Goal: Task Accomplishment & Management: Manage account settings

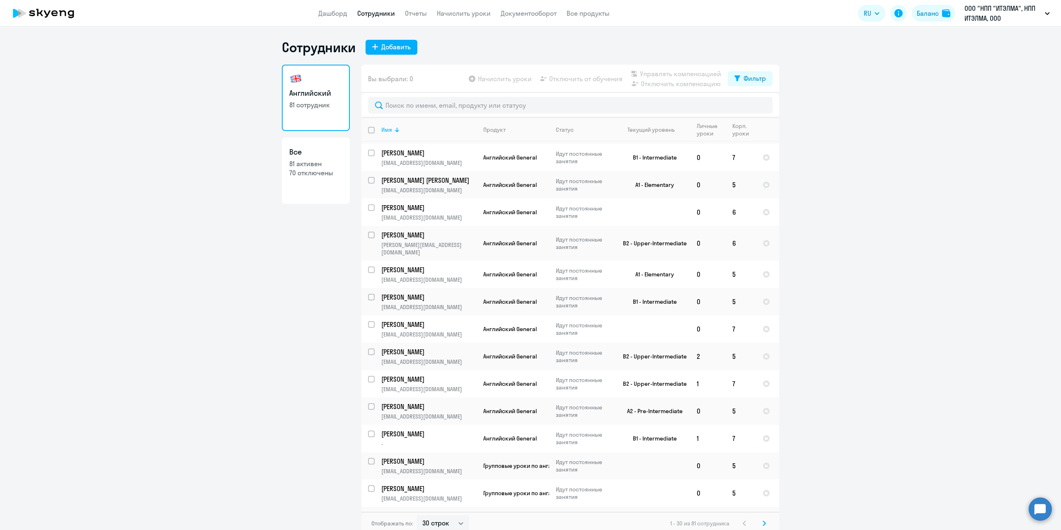
scroll to position [5, 0]
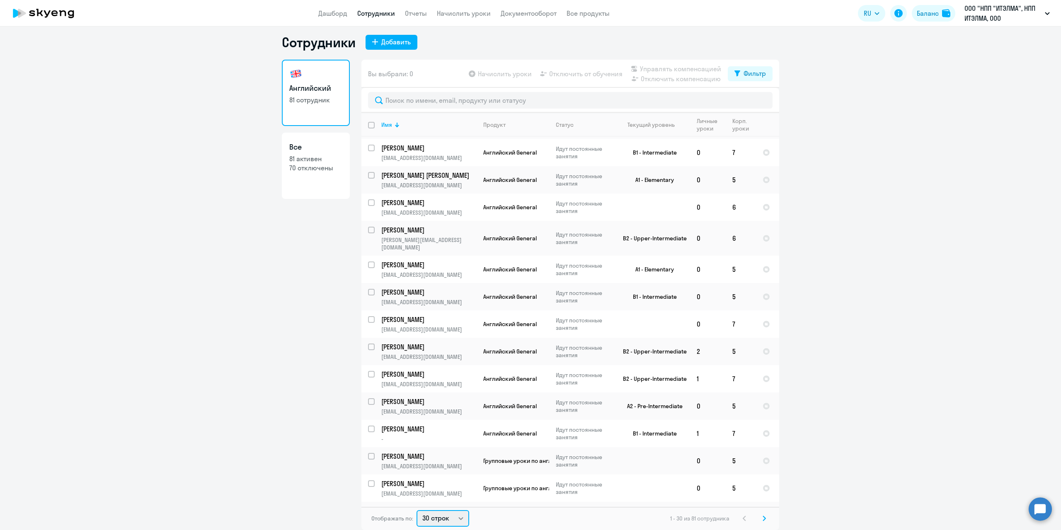
click at [449, 519] on select "30 строк 50 строк 100 строк" at bounding box center [442, 518] width 53 height 17
select select "100"
click at [416, 510] on select "30 строк 50 строк 100 строк" at bounding box center [442, 518] width 53 height 17
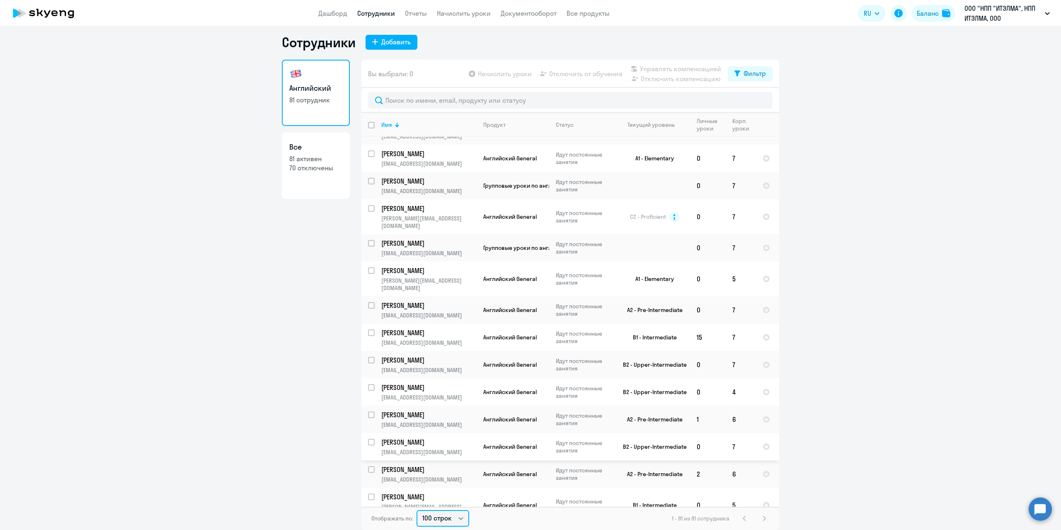
scroll to position [1099, 0]
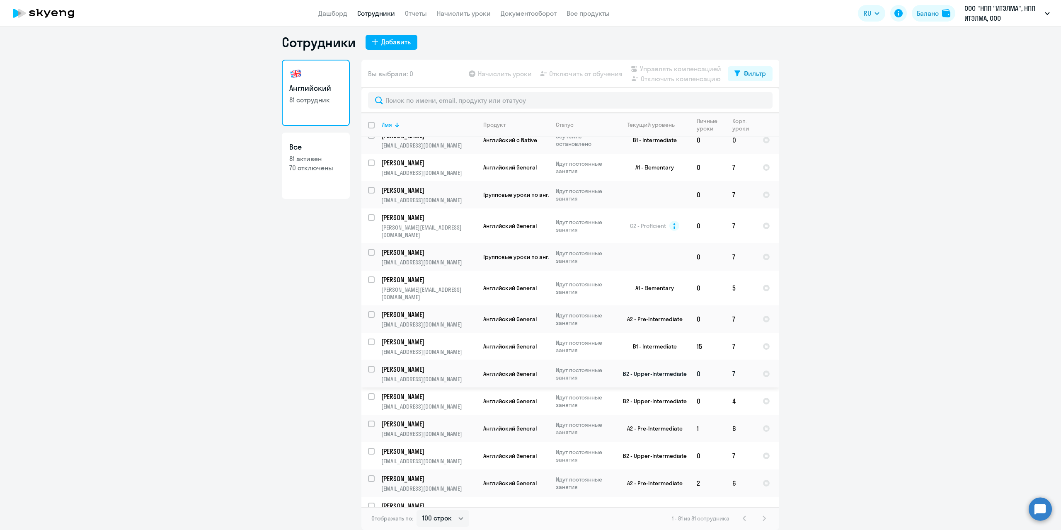
click at [452, 365] on p "[PERSON_NAME]" at bounding box center [428, 369] width 94 height 9
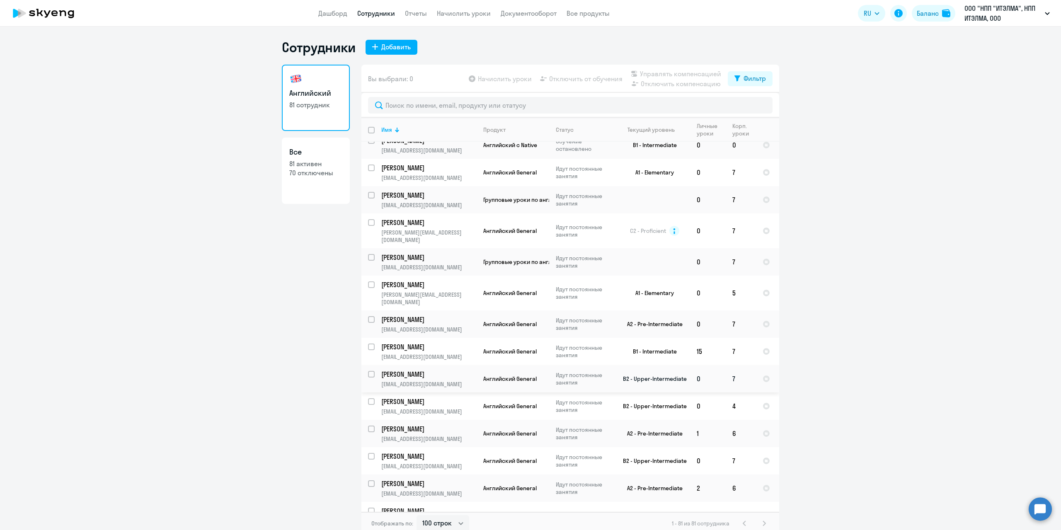
select select "english"
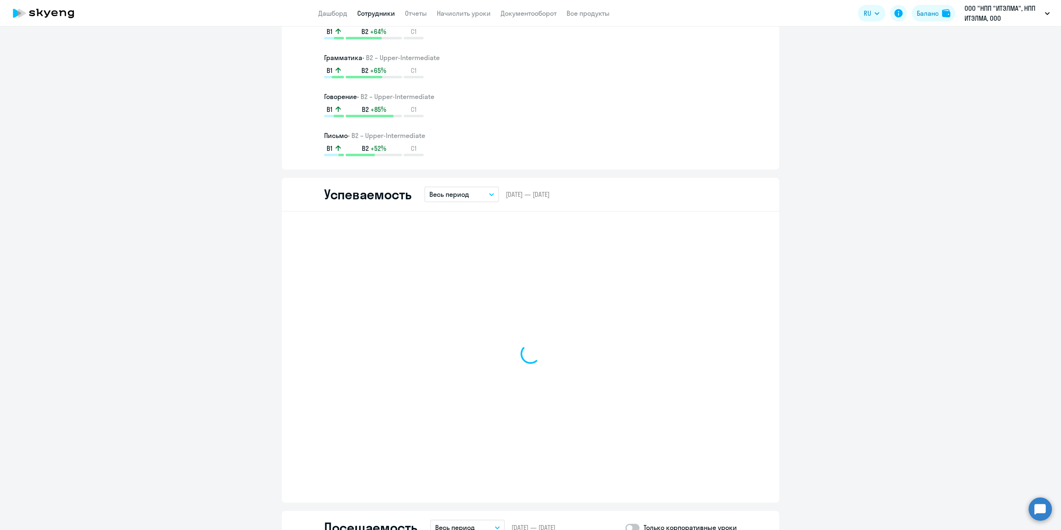
scroll to position [621, 0]
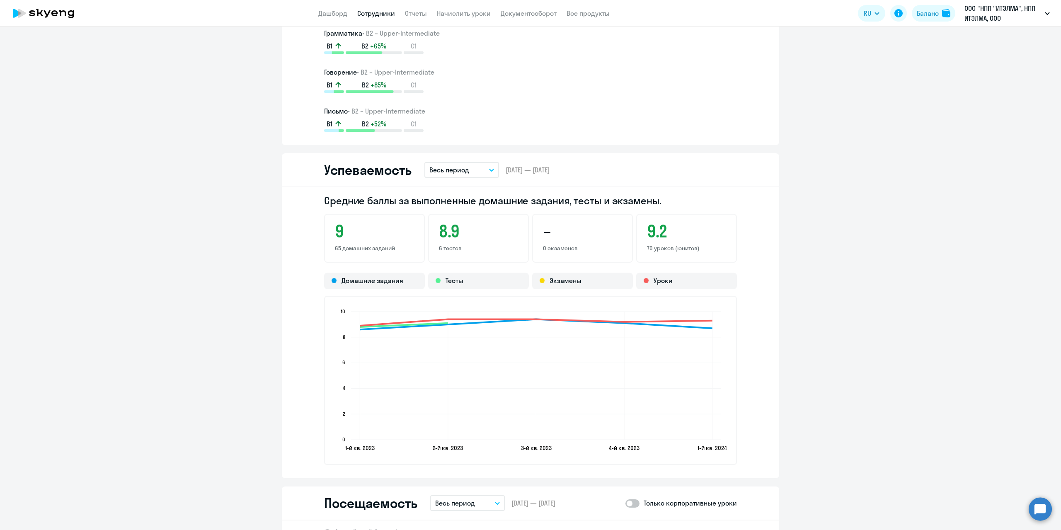
click at [485, 170] on button "Весь период" at bounding box center [461, 170] width 75 height 16
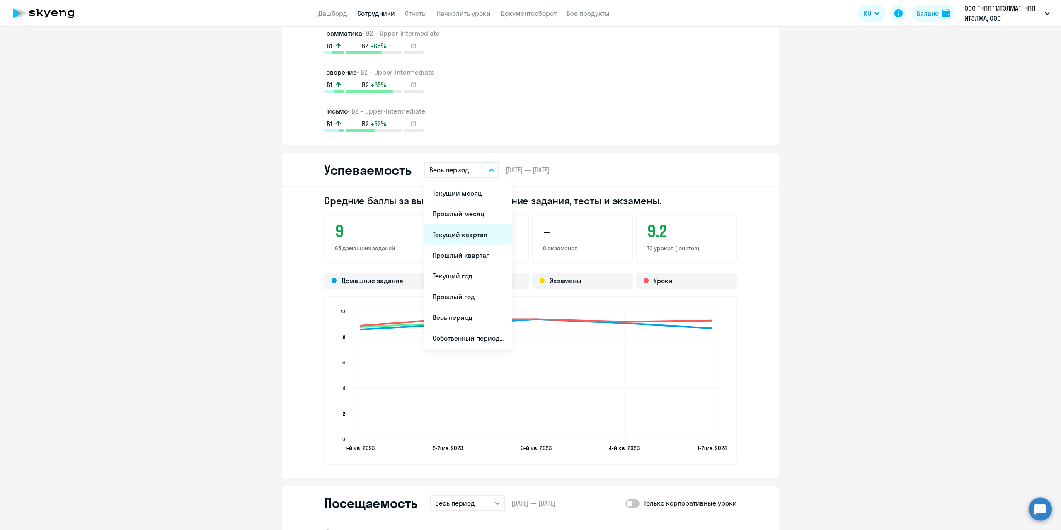
click at [471, 238] on li "Текущий квартал" at bounding box center [467, 234] width 87 height 21
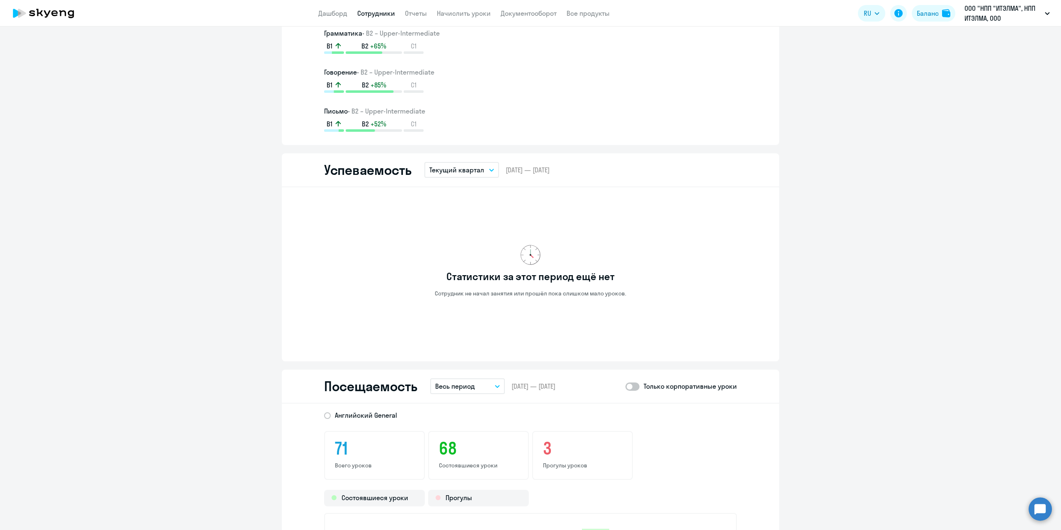
click at [485, 167] on button "Текущий квартал" at bounding box center [461, 170] width 75 height 16
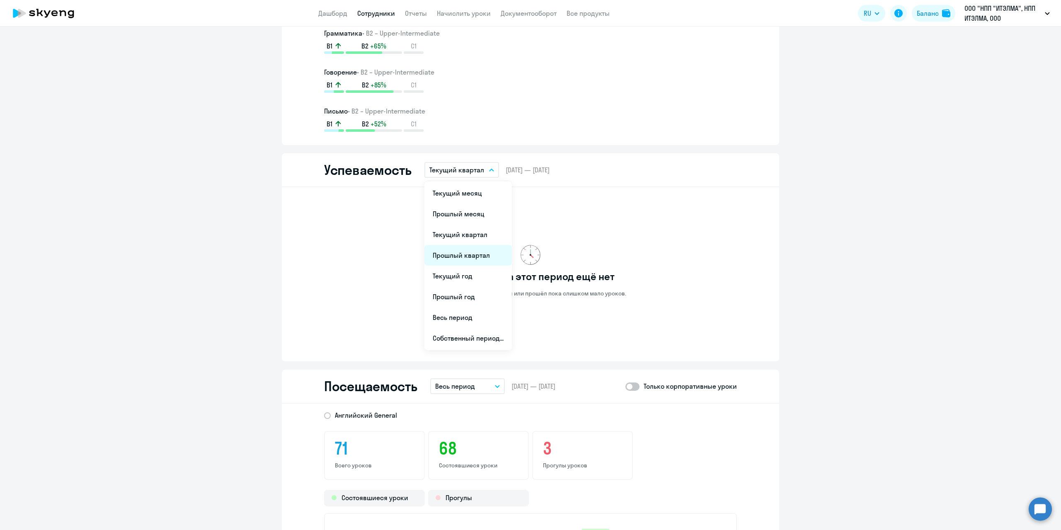
click at [481, 256] on li "Прошлый квартал" at bounding box center [467, 255] width 87 height 21
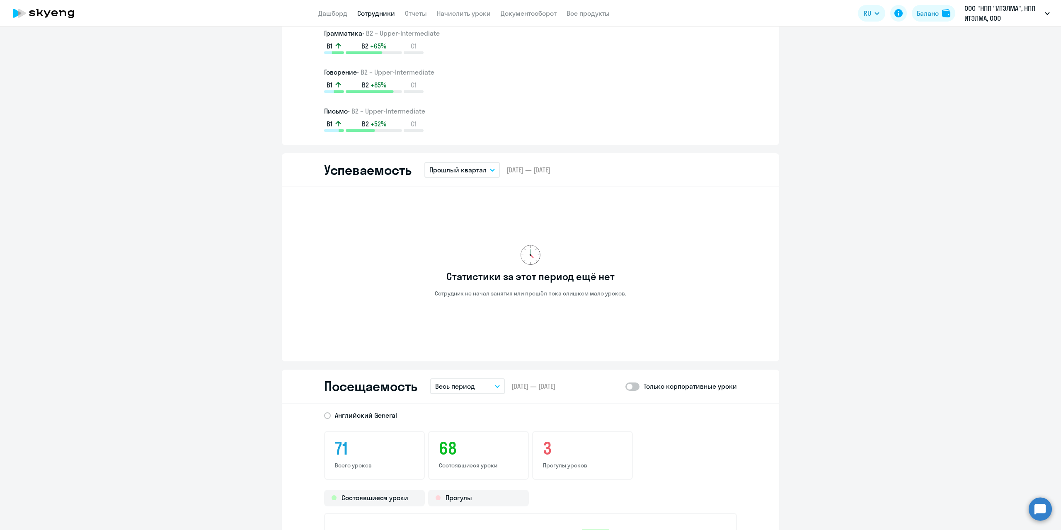
click at [484, 169] on button "Прошлый квартал" at bounding box center [461, 170] width 75 height 16
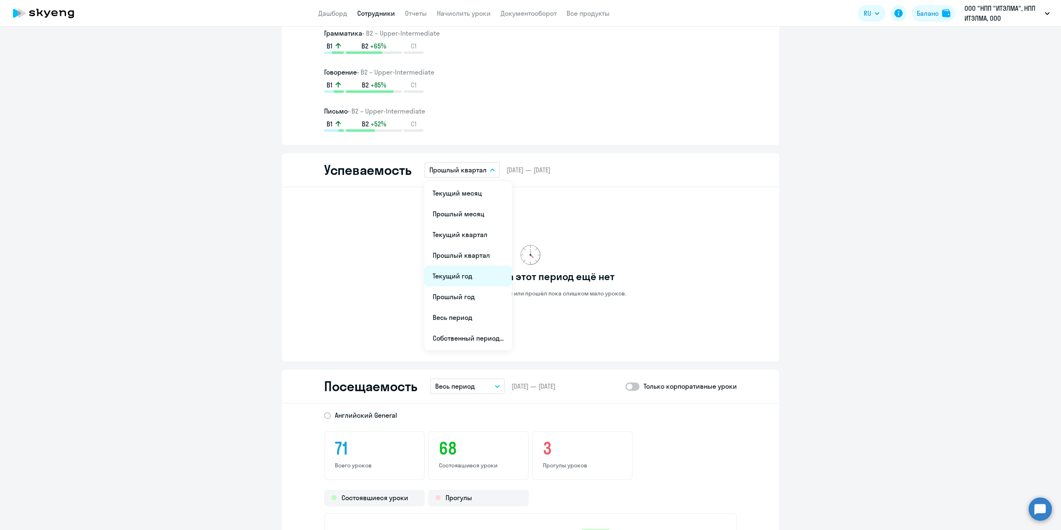
click at [466, 278] on li "Текущий год" at bounding box center [467, 276] width 87 height 21
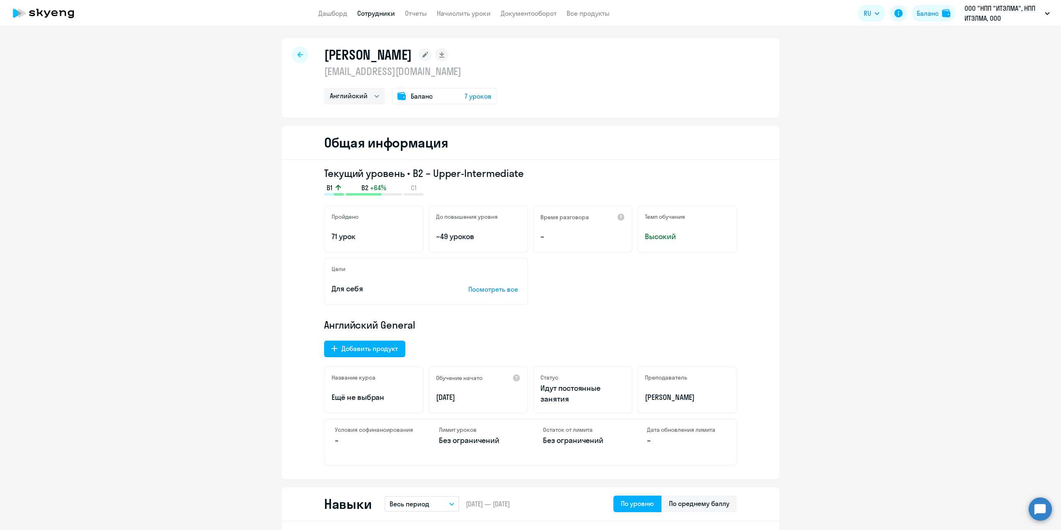
scroll to position [0, 0]
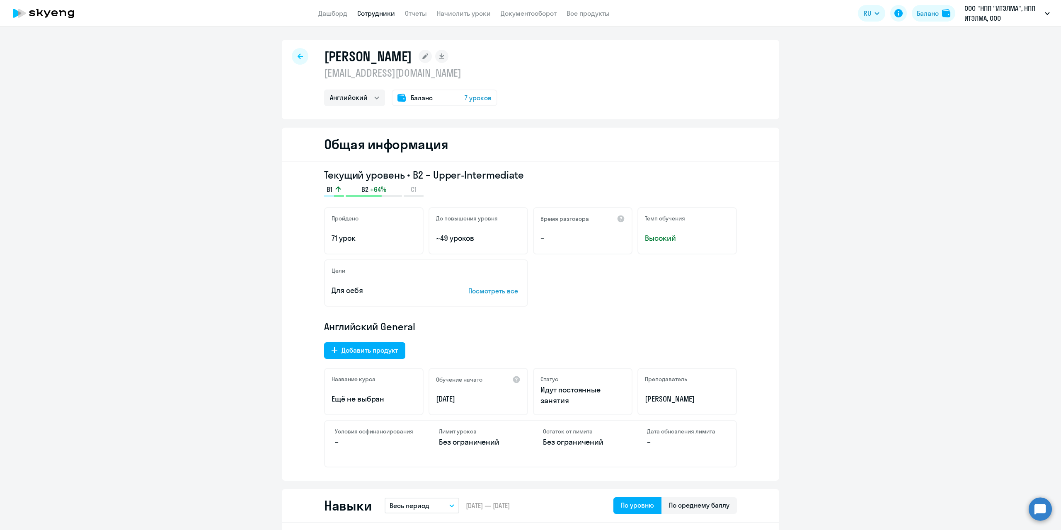
click at [298, 59] on div at bounding box center [300, 56] width 17 height 17
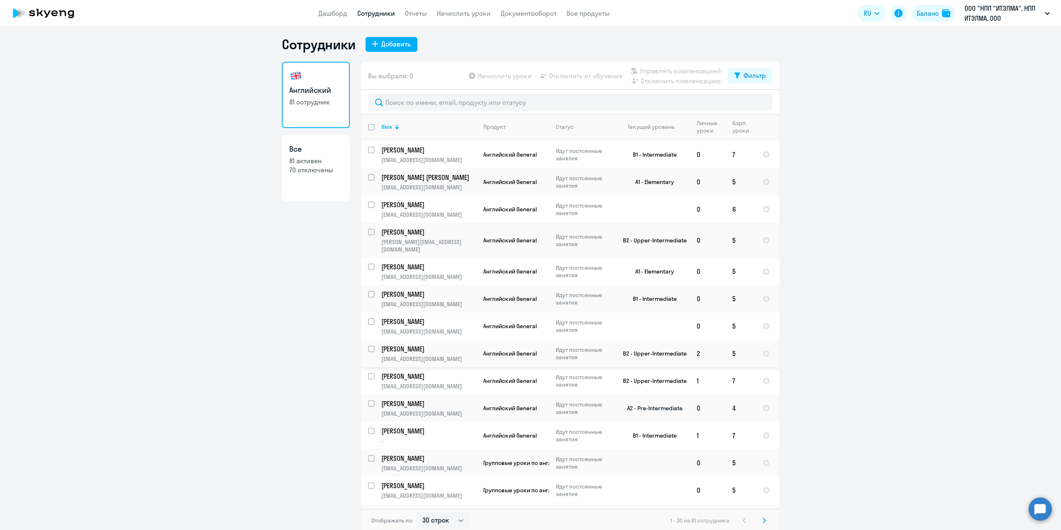
scroll to position [5, 0]
click at [445, 519] on select "30 строк 50 строк 100 строк" at bounding box center [442, 518] width 53 height 17
click at [416, 510] on select "30 строк 50 строк 100 строк" at bounding box center [442, 518] width 53 height 17
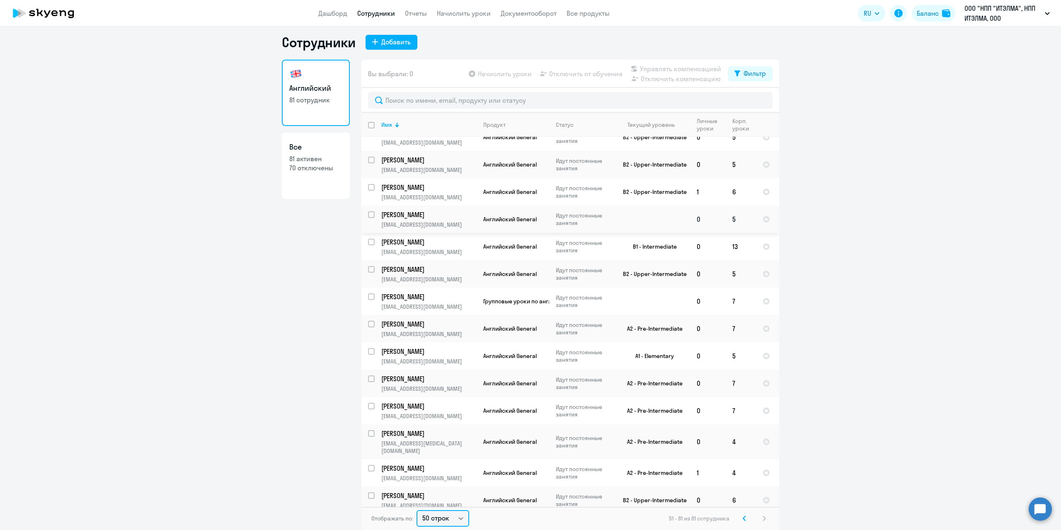
scroll to position [478, 0]
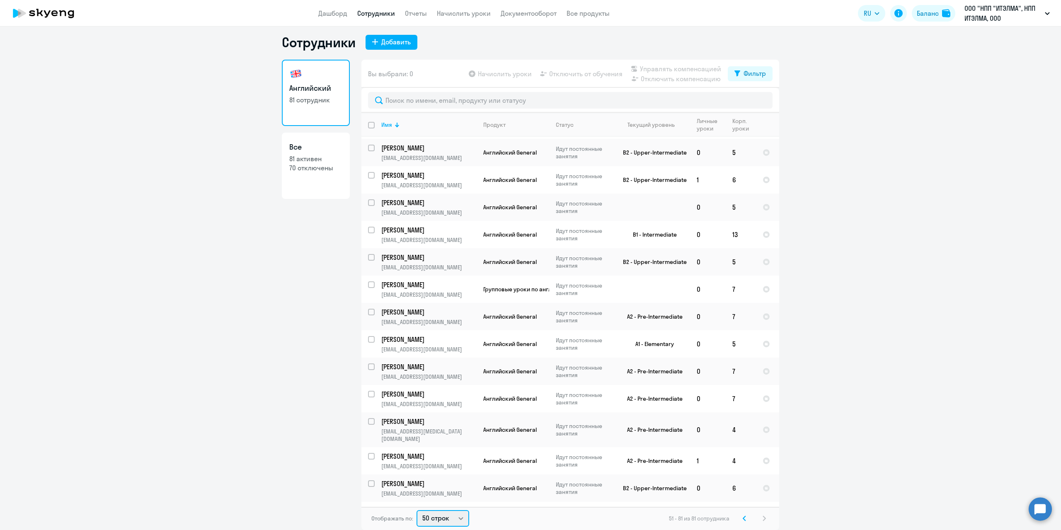
click at [455, 516] on select "30 строк 50 строк 100 строк" at bounding box center [442, 518] width 53 height 17
select select "100"
click at [416, 510] on select "30 строк 50 строк 100 строк" at bounding box center [442, 518] width 53 height 17
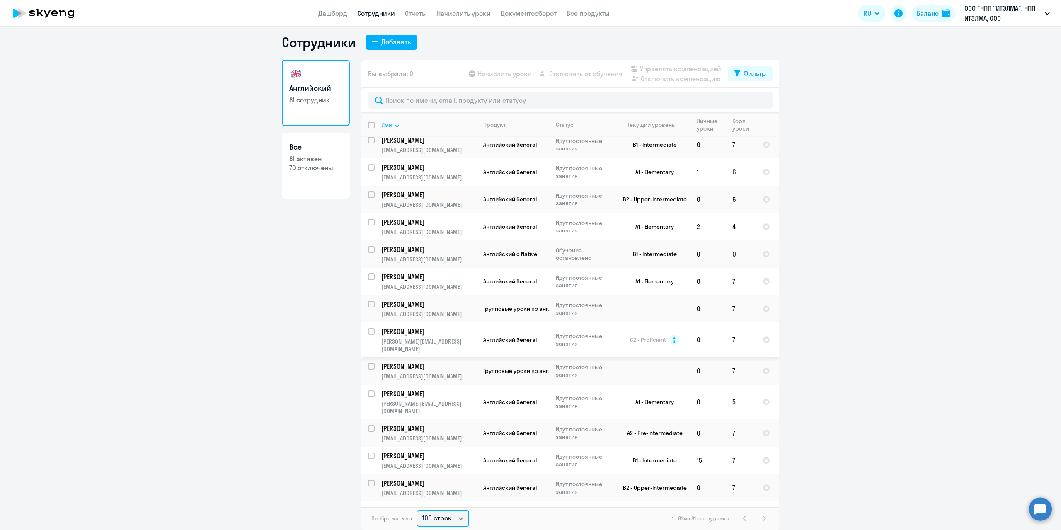
scroll to position [1036, 0]
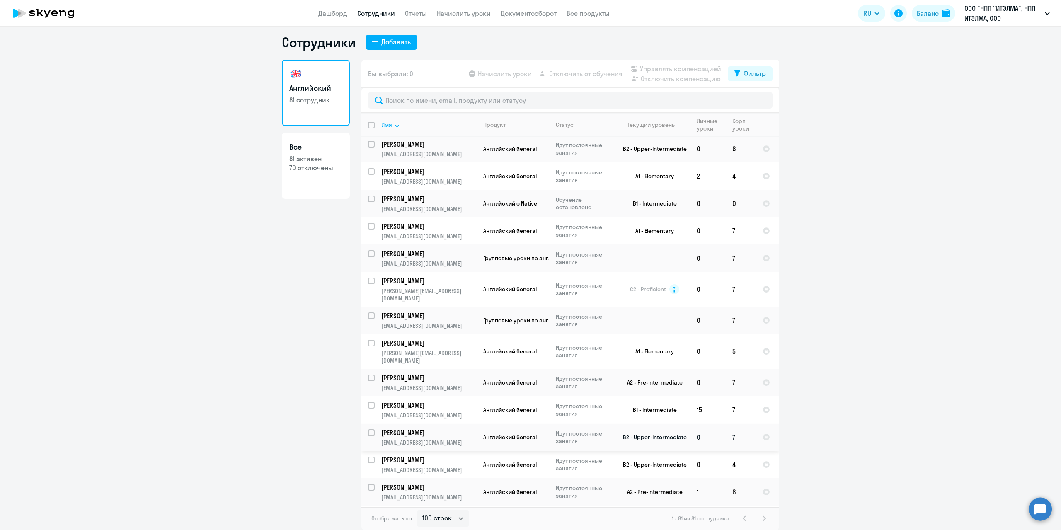
click at [370, 429] on input "select row 21115074" at bounding box center [376, 437] width 17 height 17
checkbox input "true"
click at [575, 72] on span "Отключить от обучения" at bounding box center [585, 74] width 73 height 10
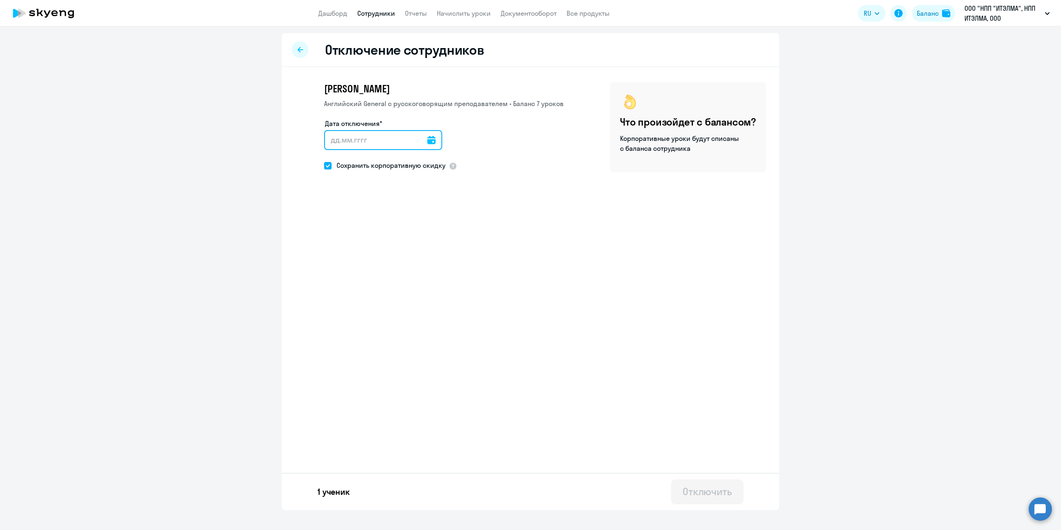
click at [423, 138] on div at bounding box center [383, 140] width 118 height 20
click at [427, 138] on icon at bounding box center [431, 140] width 8 height 8
click at [351, 249] on span "19" at bounding box center [352, 253] width 15 height 15
type input "[DATE]"
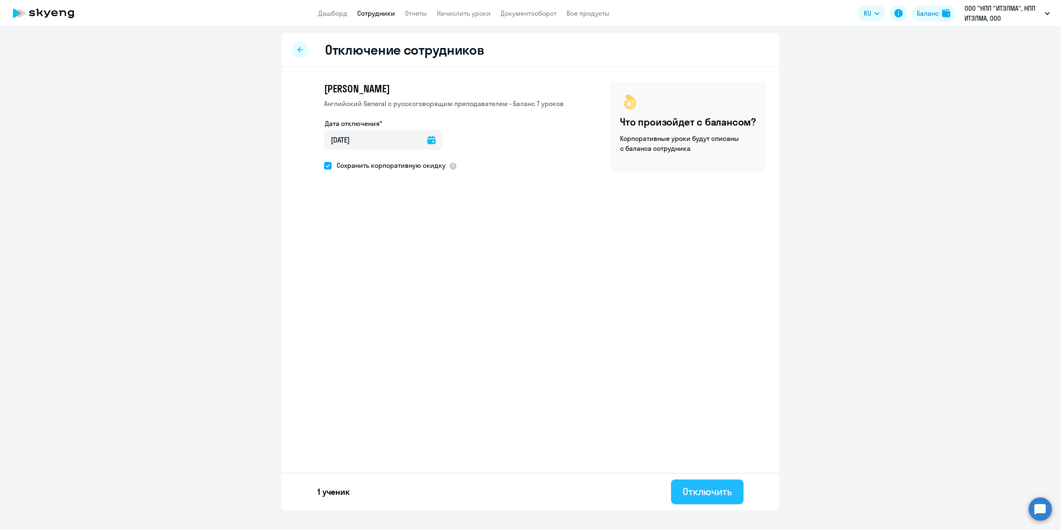
click at [692, 492] on div "Отключить" at bounding box center [706, 491] width 49 height 13
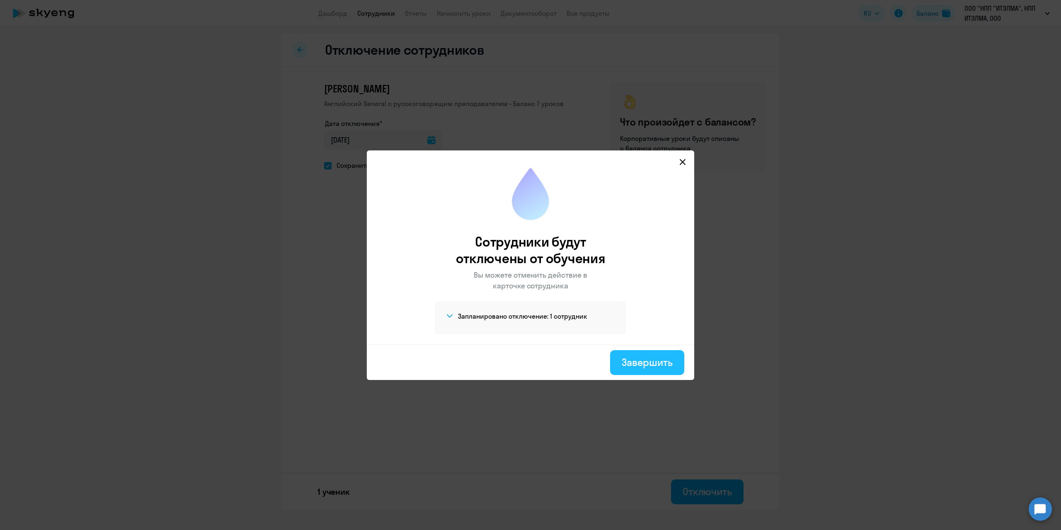
click at [636, 365] on div "Завершить" at bounding box center [646, 361] width 51 height 13
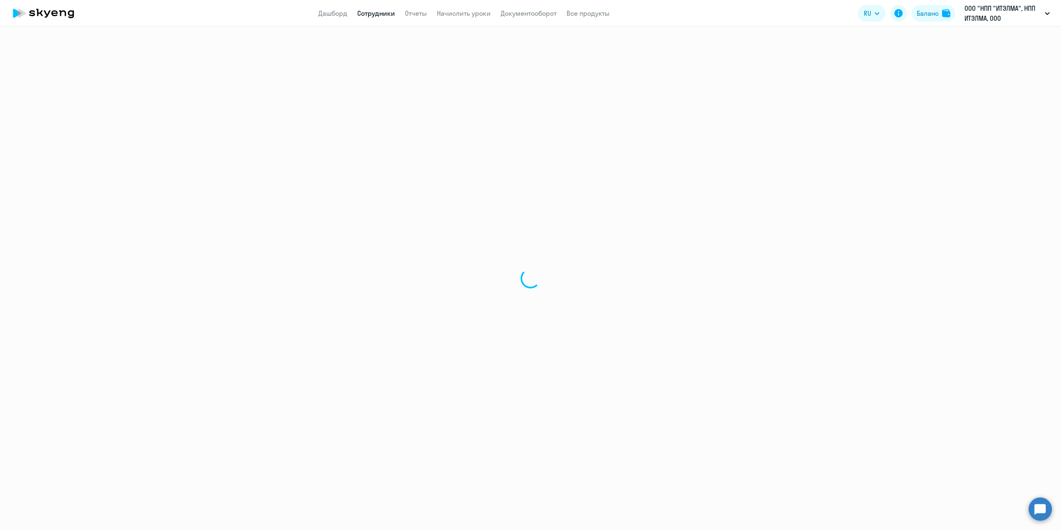
select select "30"
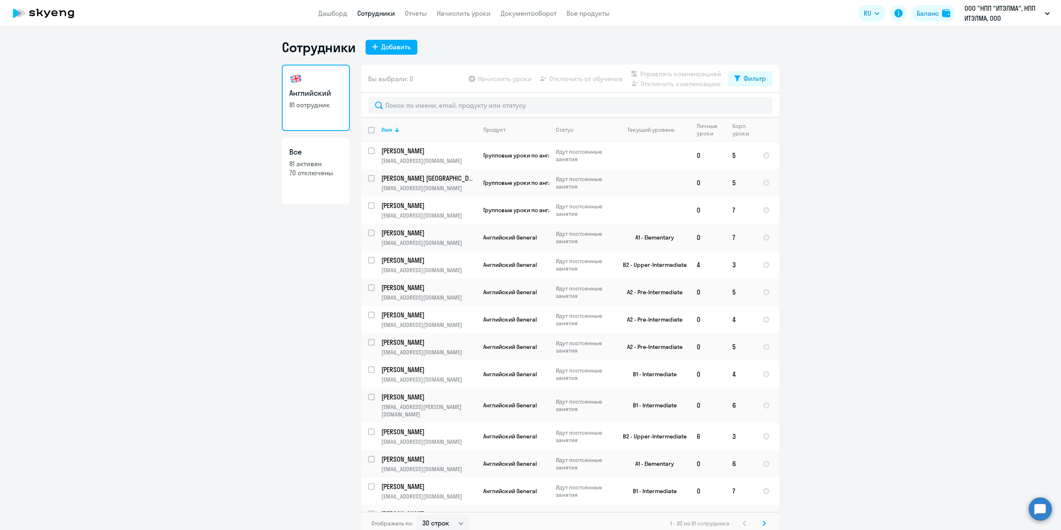
click at [263, 311] on ng-component "Сотрудники Добавить Английский 81 сотрудник Все 81 активен 70 отключены Вы выбр…" at bounding box center [530, 287] width 1061 height 496
